Goal: Task Accomplishment & Management: Use online tool/utility

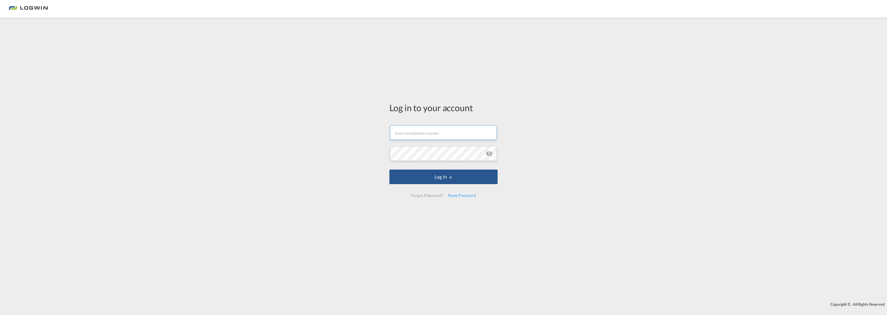
click at [410, 135] on input "text" at bounding box center [443, 132] width 107 height 15
type input "[EMAIL_ADDRESS][PERSON_NAME][DOMAIN_NAME]"
click at [390, 170] on button "Log In" at bounding box center [444, 177] width 108 height 15
